Goal: Navigation & Orientation: Understand site structure

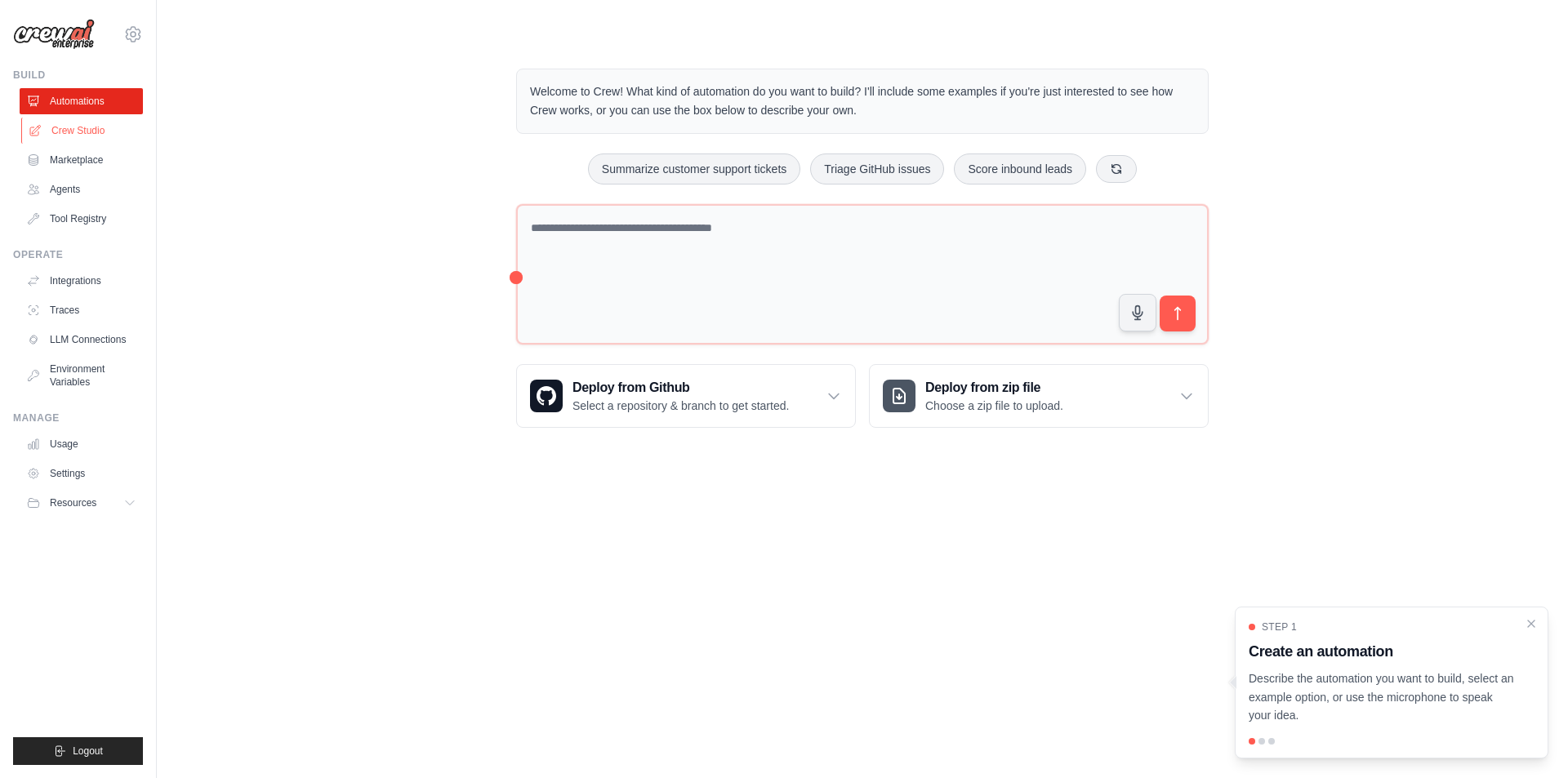
click at [91, 128] on link "Crew Studio" at bounding box center [83, 131] width 124 height 27
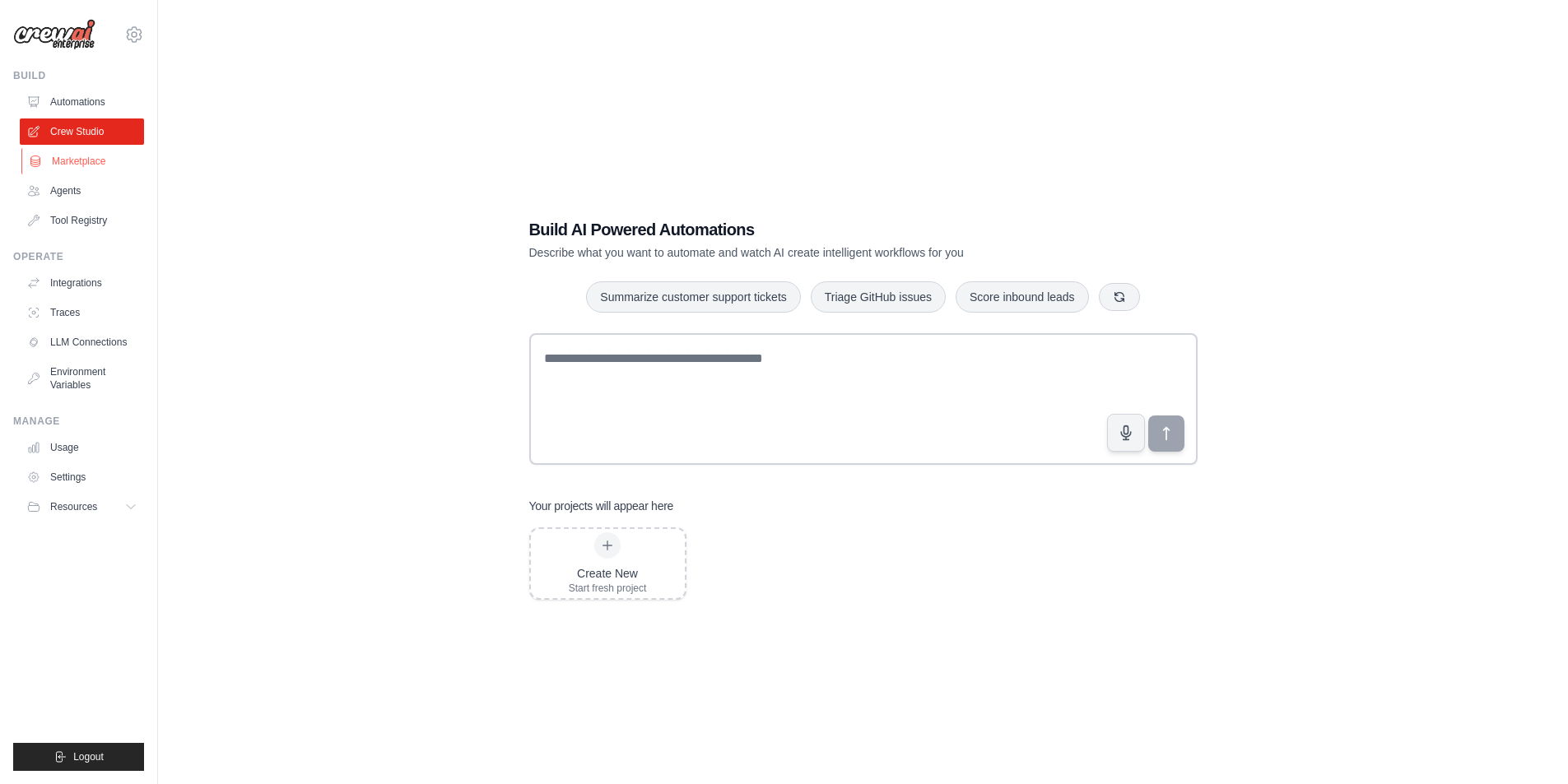
click at [85, 157] on link "Marketplace" at bounding box center [83, 162] width 125 height 27
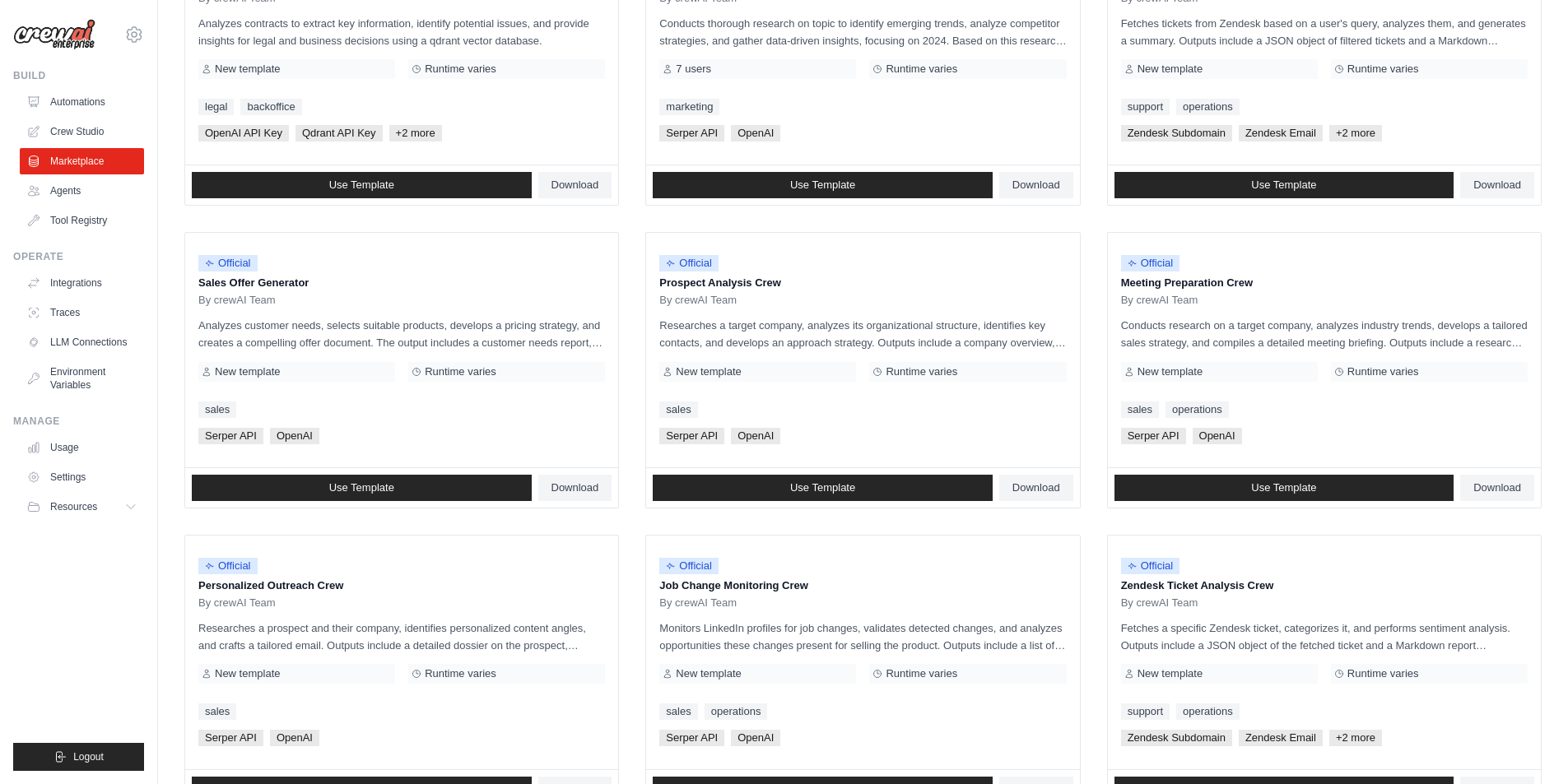
scroll to position [329, 0]
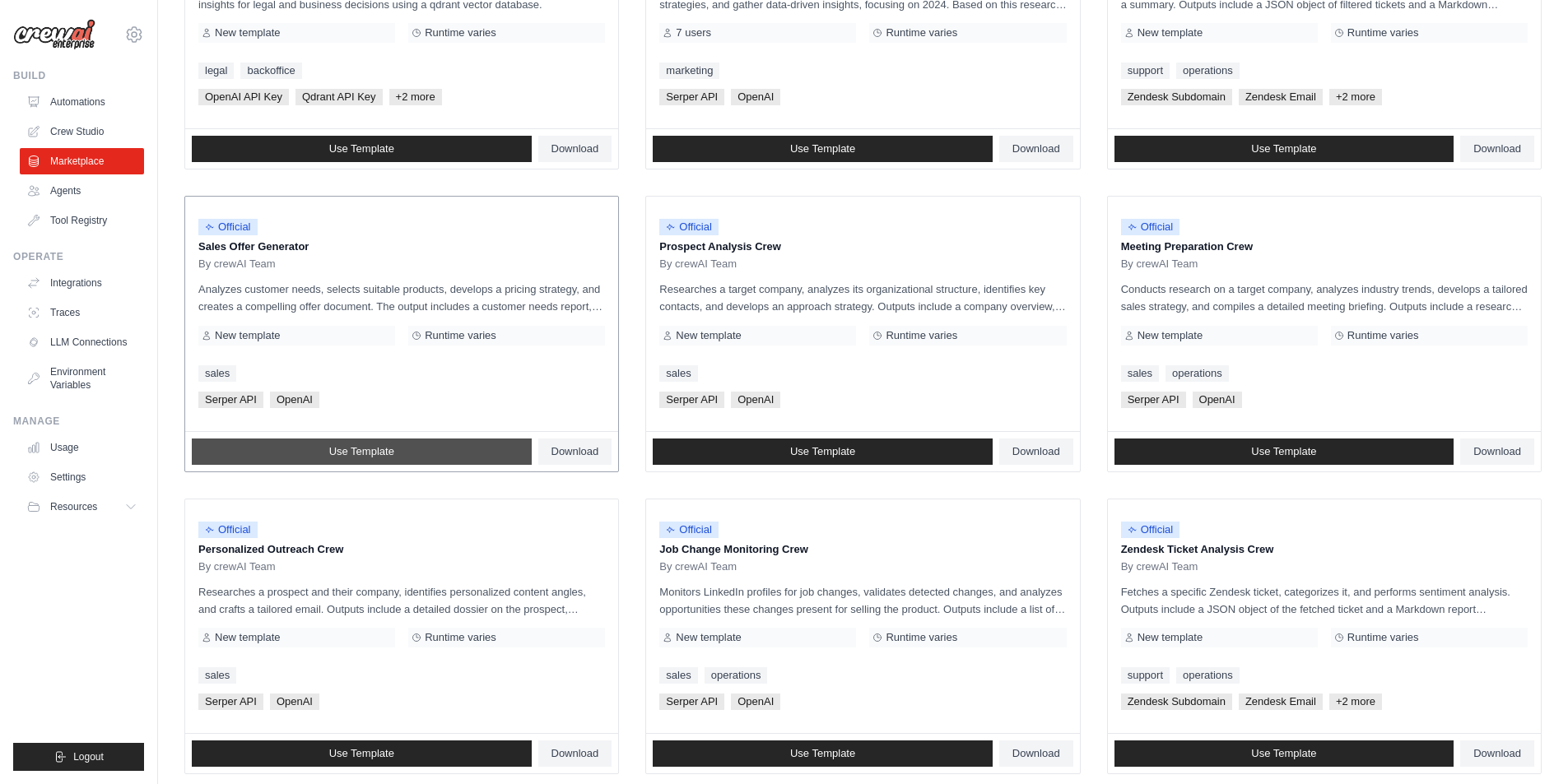
click at [360, 449] on span "Use Template" at bounding box center [362, 452] width 65 height 13
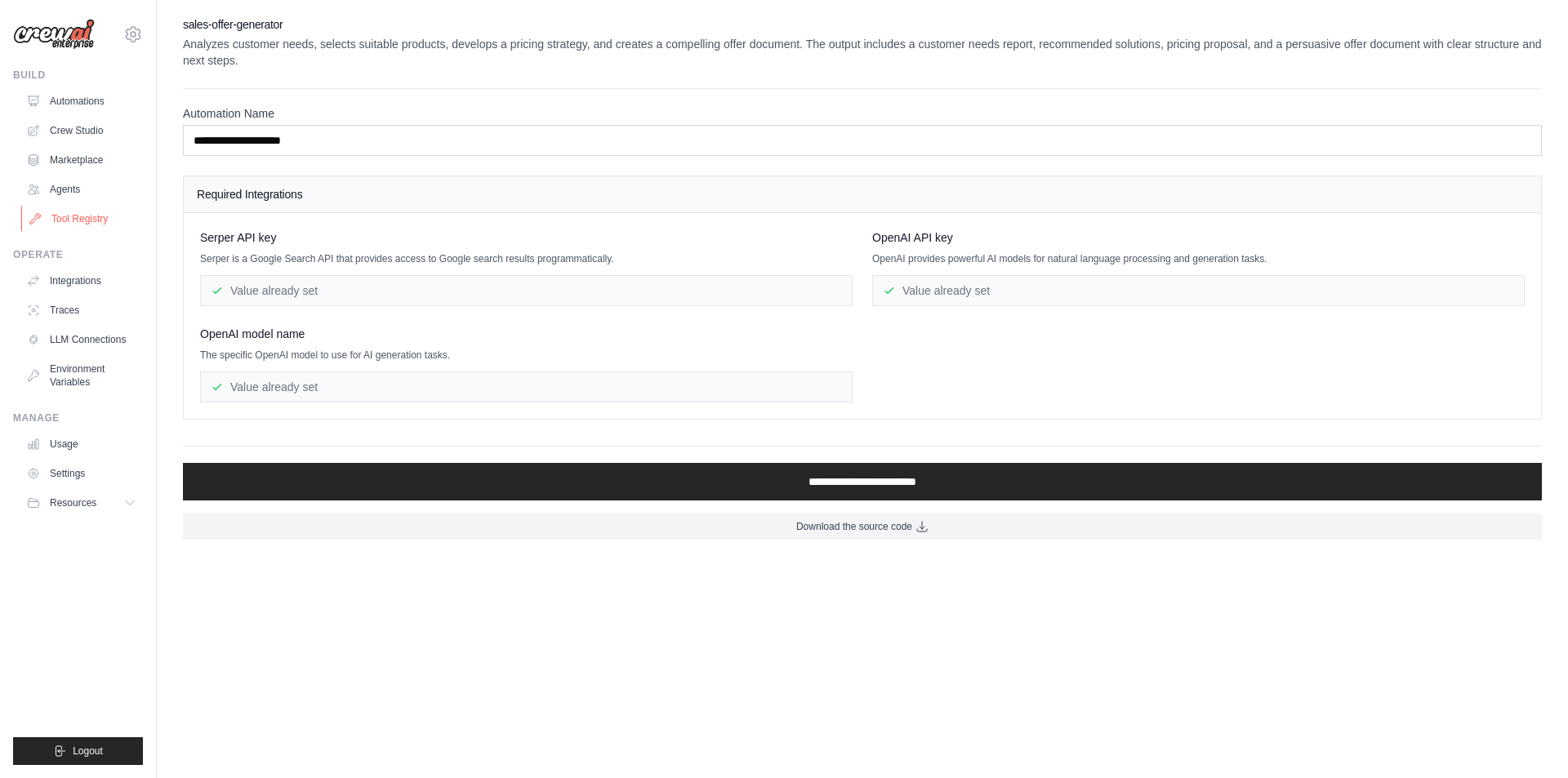
click at [74, 224] on link "Tool Registry" at bounding box center [83, 219] width 124 height 27
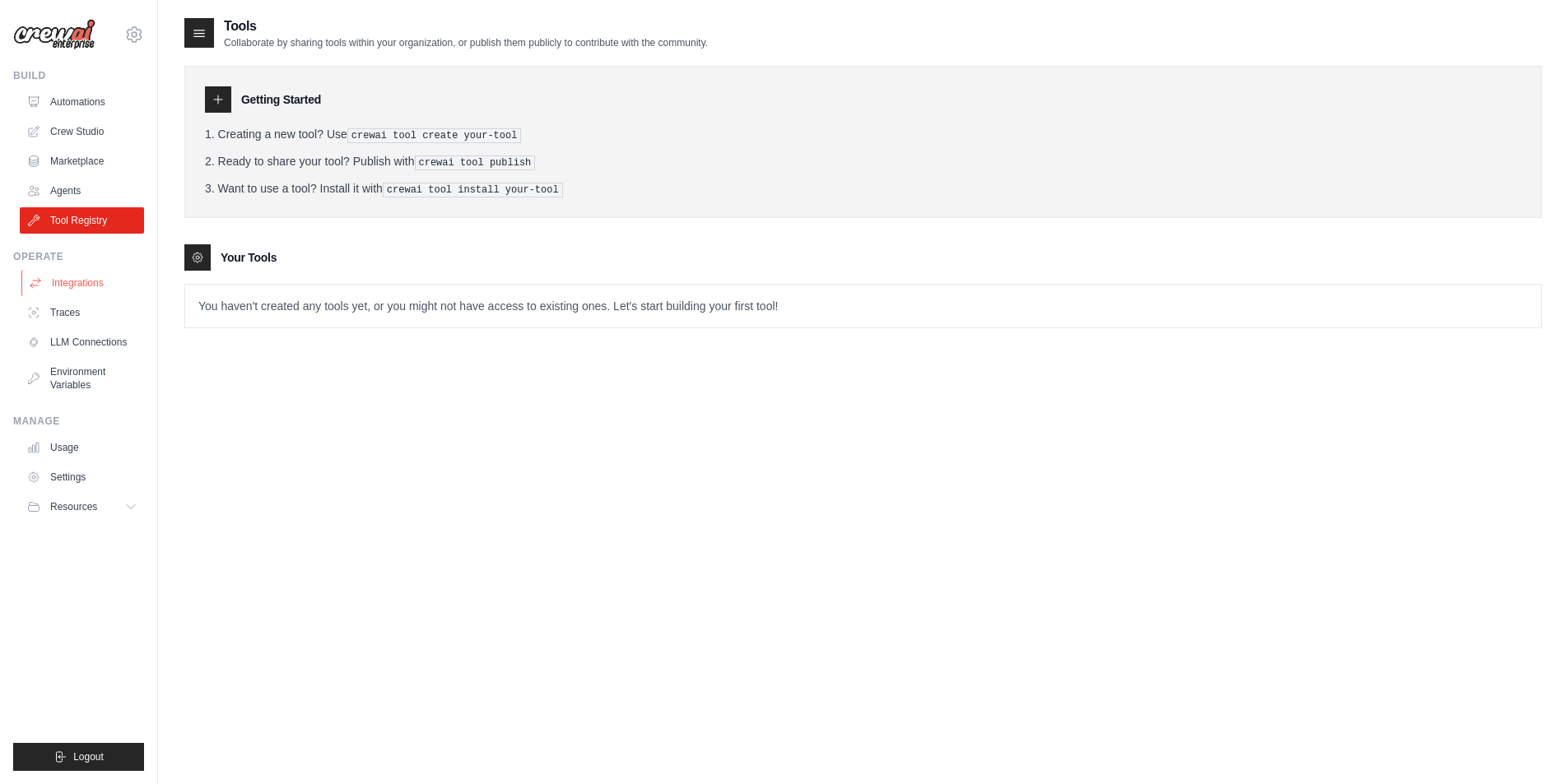
click at [71, 283] on link "Integrations" at bounding box center [83, 283] width 125 height 27
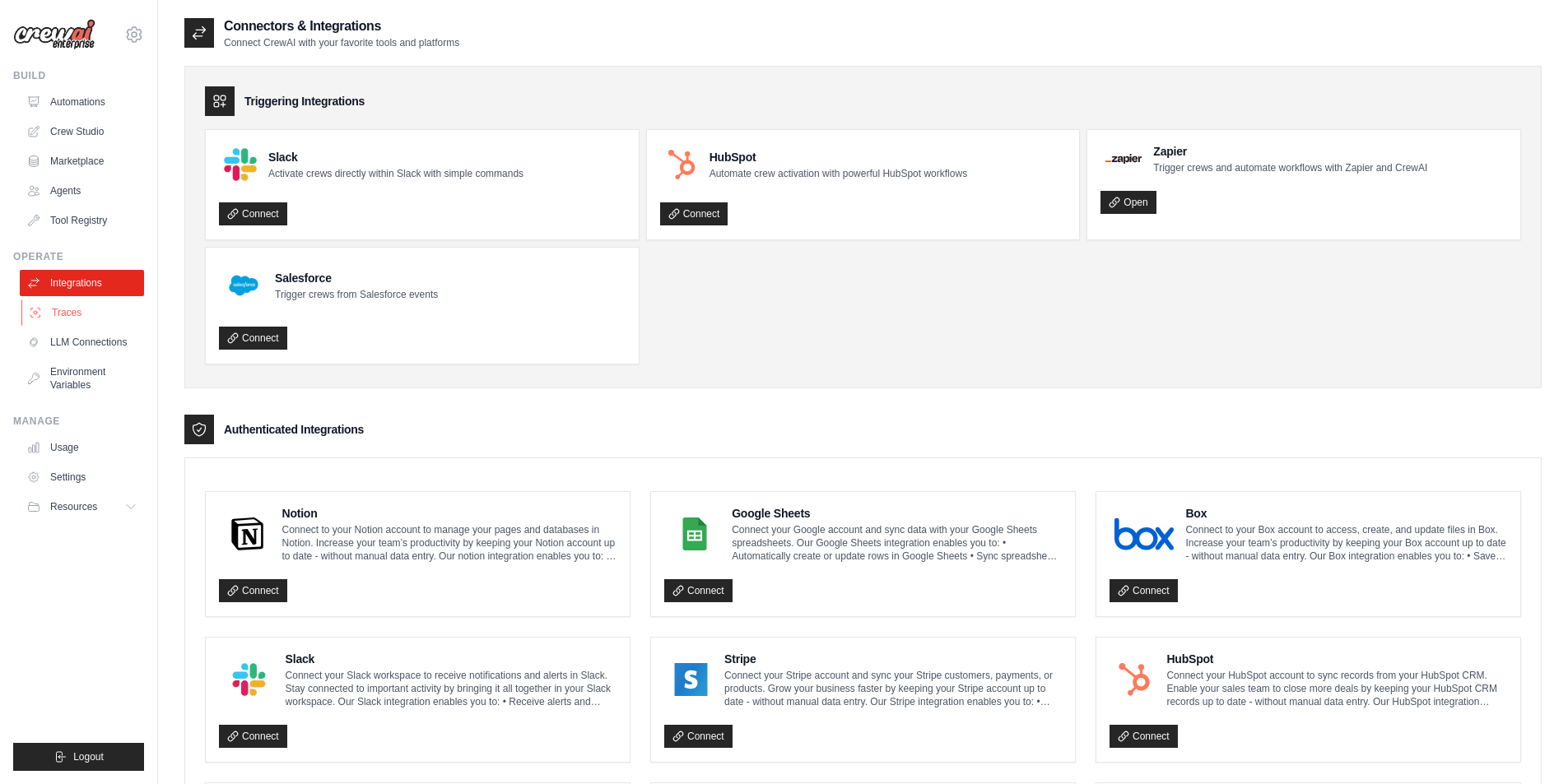
click at [71, 310] on link "Traces" at bounding box center [83, 313] width 125 height 27
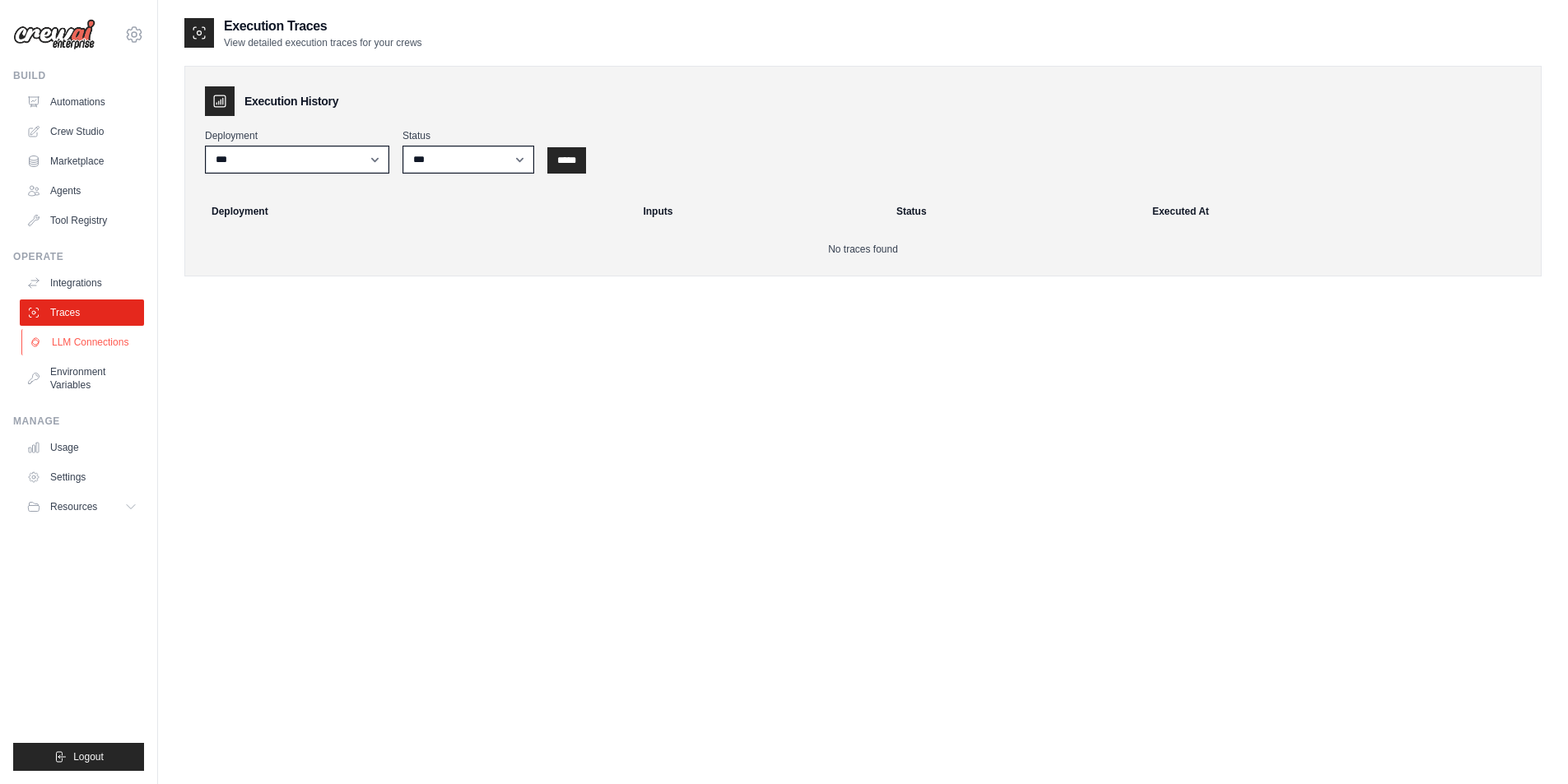
click at [79, 339] on link "LLM Connections" at bounding box center [83, 343] width 125 height 27
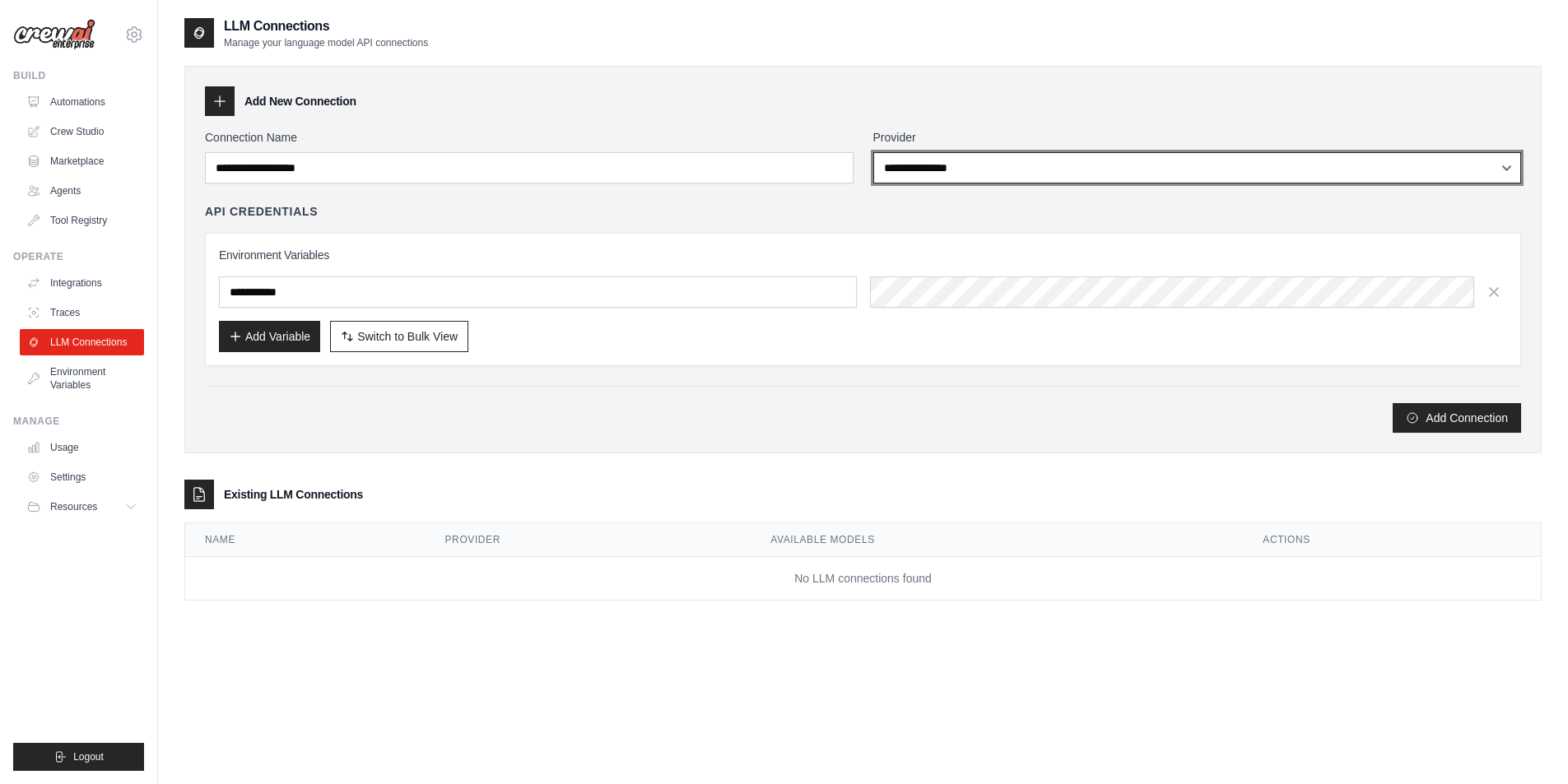
click at [943, 167] on select "**********" at bounding box center [1197, 168] width 648 height 32
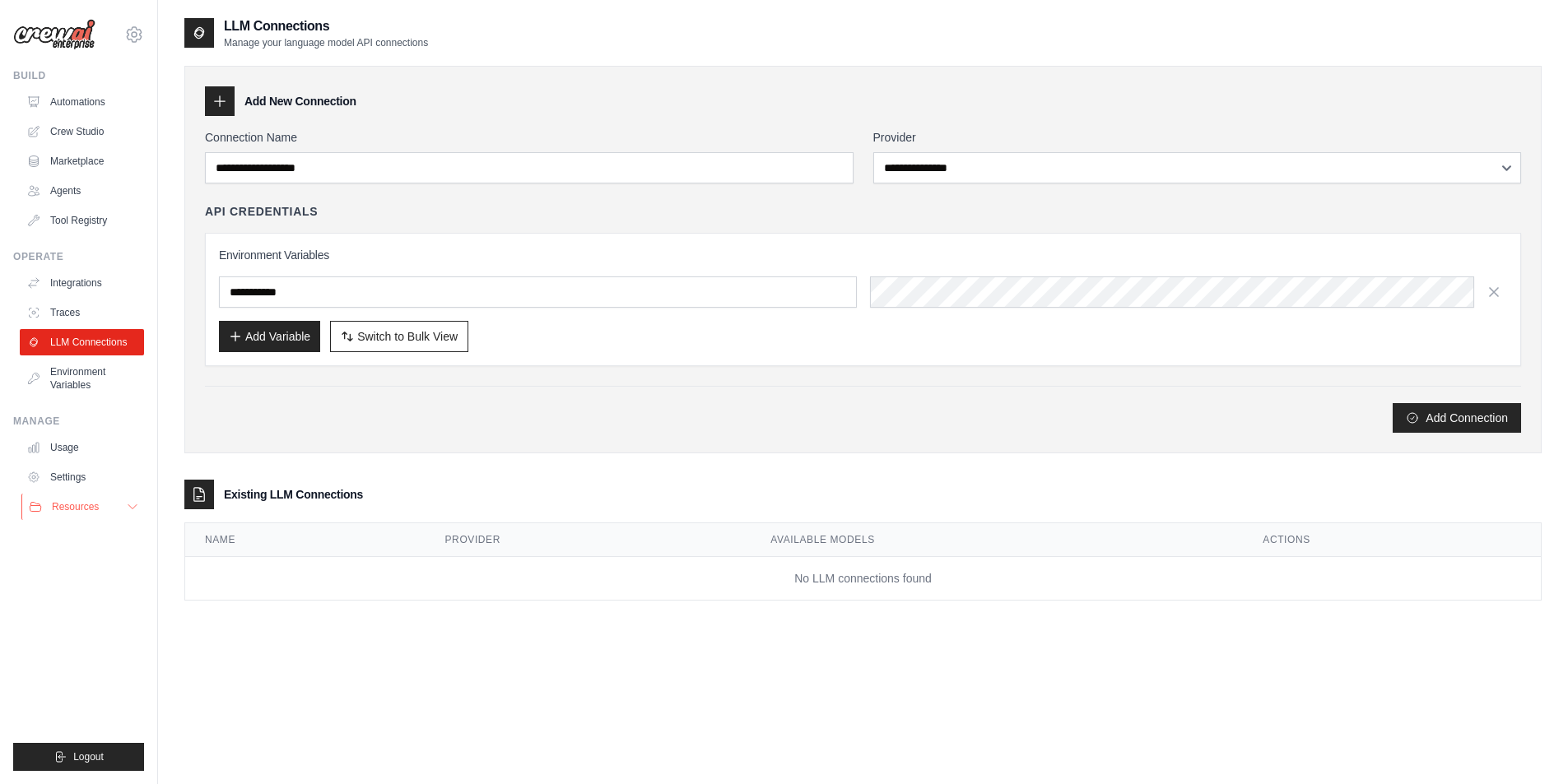
click at [60, 502] on span "Resources" at bounding box center [75, 507] width 47 height 13
click at [73, 542] on link "Documentation" at bounding box center [88, 535] width 114 height 23
